Goal: Information Seeking & Learning: Learn about a topic

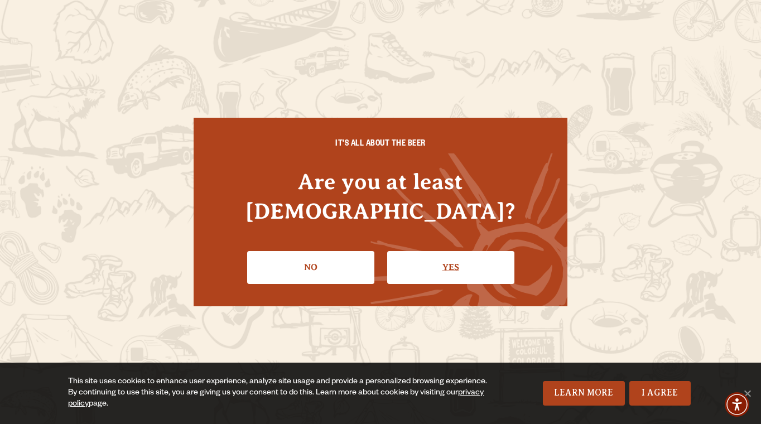
click at [426, 251] on link "Yes" at bounding box center [450, 267] width 127 height 32
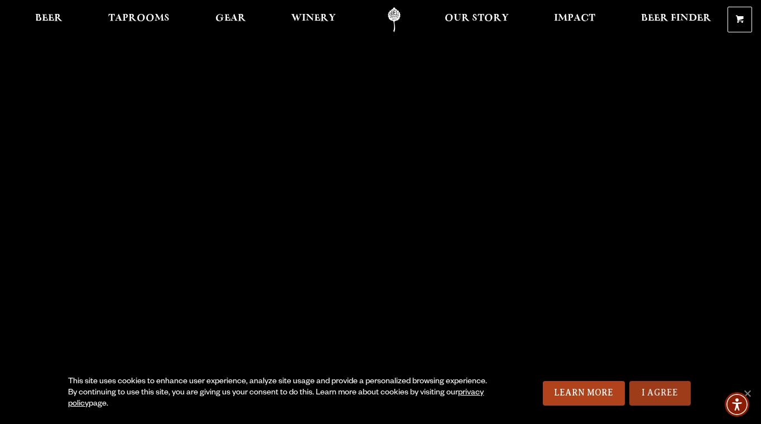
click at [657, 398] on link "I Agree" at bounding box center [659, 393] width 61 height 25
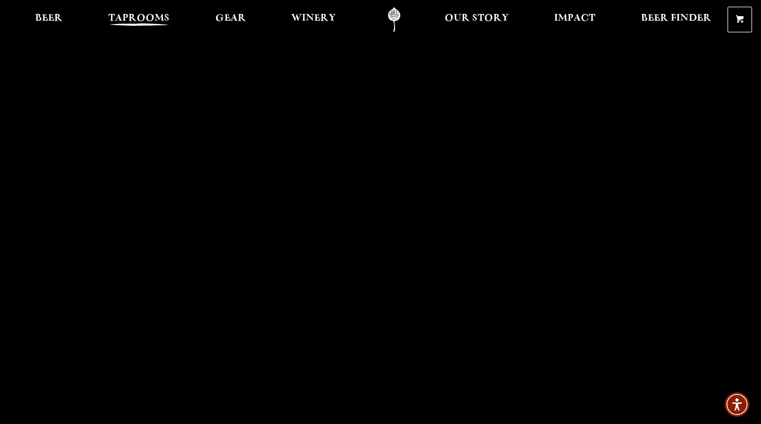
click at [150, 17] on span "Taprooms" at bounding box center [138, 18] width 61 height 9
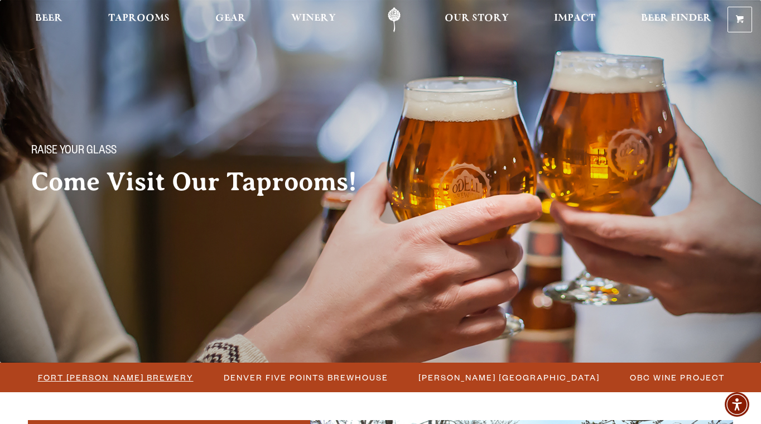
click at [93, 373] on span "Fort [PERSON_NAME] Brewery" at bounding box center [116, 377] width 156 height 16
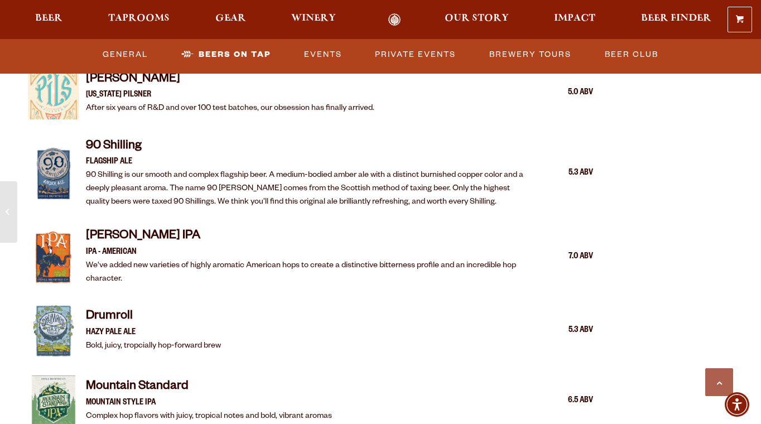
scroll to position [1268, 0]
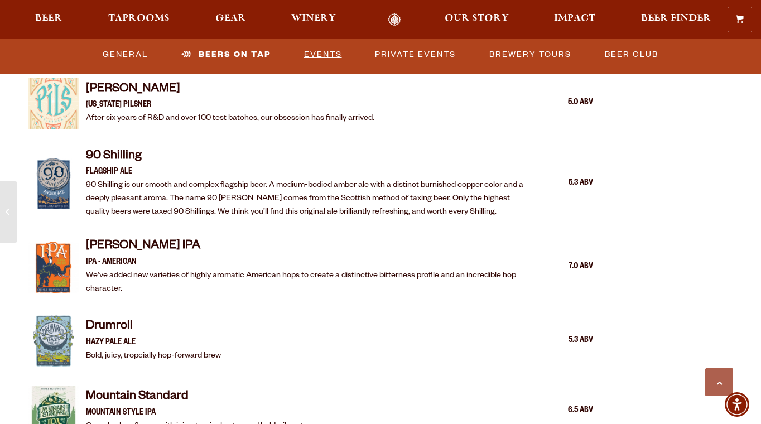
click at [327, 54] on link "Events" at bounding box center [322, 55] width 47 height 26
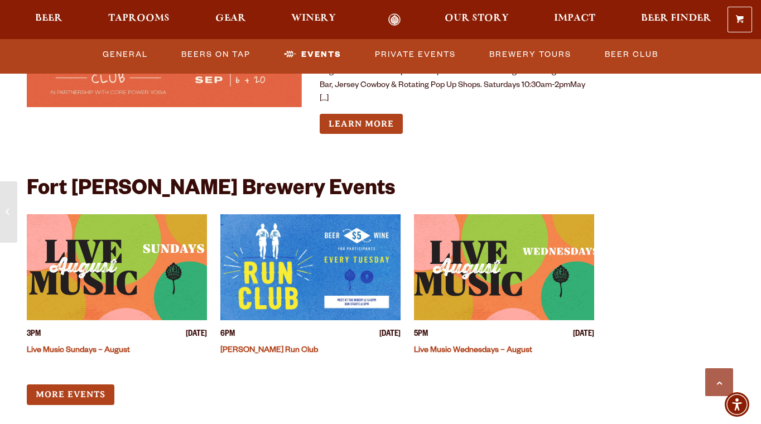
scroll to position [4184, 0]
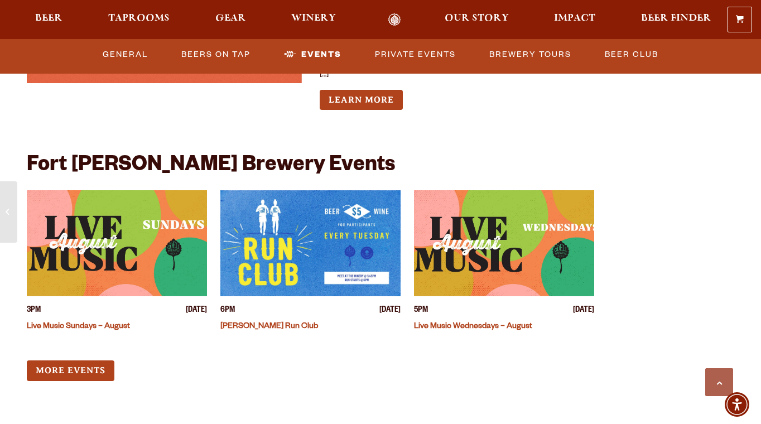
click at [97, 224] on img "View event details" at bounding box center [117, 243] width 180 height 106
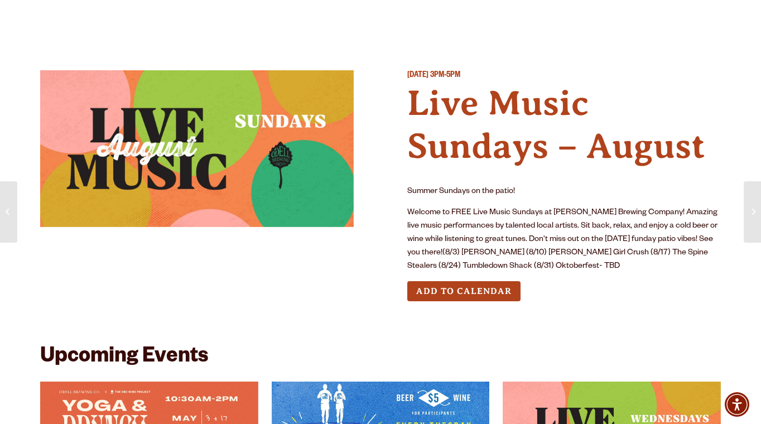
click at [447, 145] on h4 "Live Music Sundays – August" at bounding box center [563, 125] width 313 height 86
click at [258, 162] on img at bounding box center [196, 148] width 313 height 157
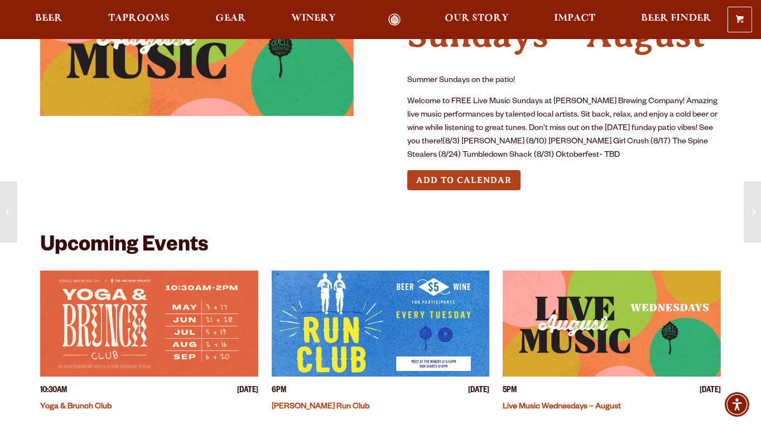
scroll to position [112, 0]
